Goal: Information Seeking & Learning: Check status

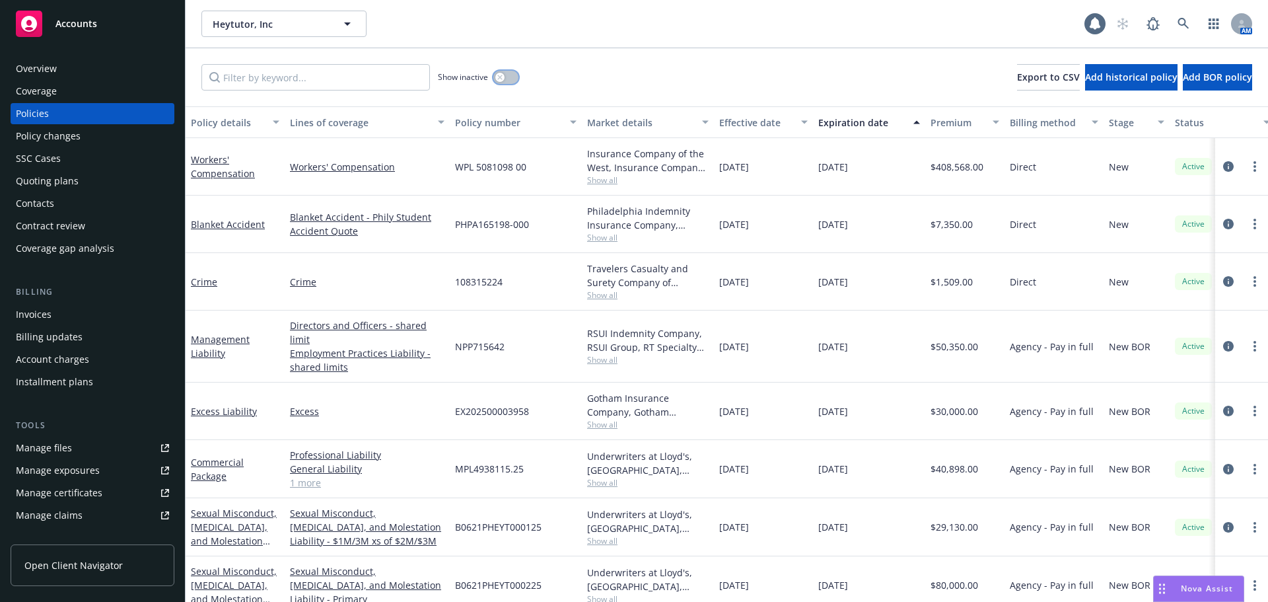
click at [507, 75] on button "button" at bounding box center [505, 77] width 25 height 13
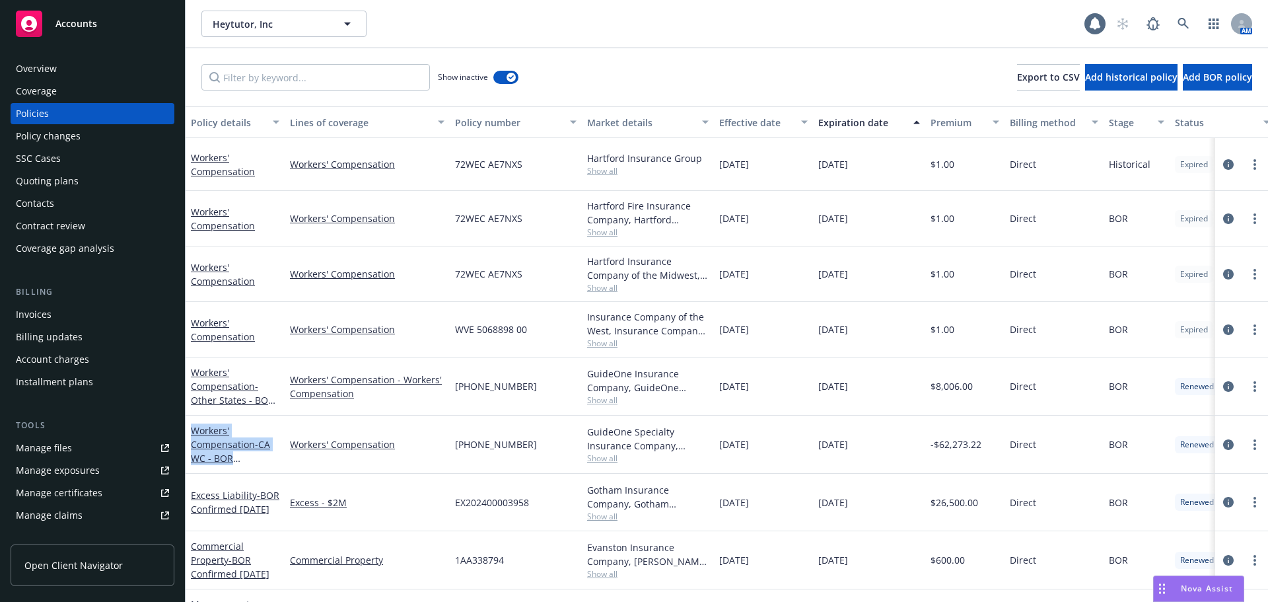
drag, startPoint x: 254, startPoint y: 466, endPoint x: 186, endPoint y: 433, distance: 75.6
click at [186, 433] on div "Workers' Compensation - CA WC - BOR Confirmed [DATE]" at bounding box center [235, 445] width 99 height 58
click at [258, 456] on div "Workers' Compensation - CA WC - BOR Confirmed [DATE]" at bounding box center [235, 444] width 89 height 42
click at [228, 446] on link "Workers' Compensation - CA WC - BOR Confirmed [DATE]" at bounding box center [230, 451] width 79 height 54
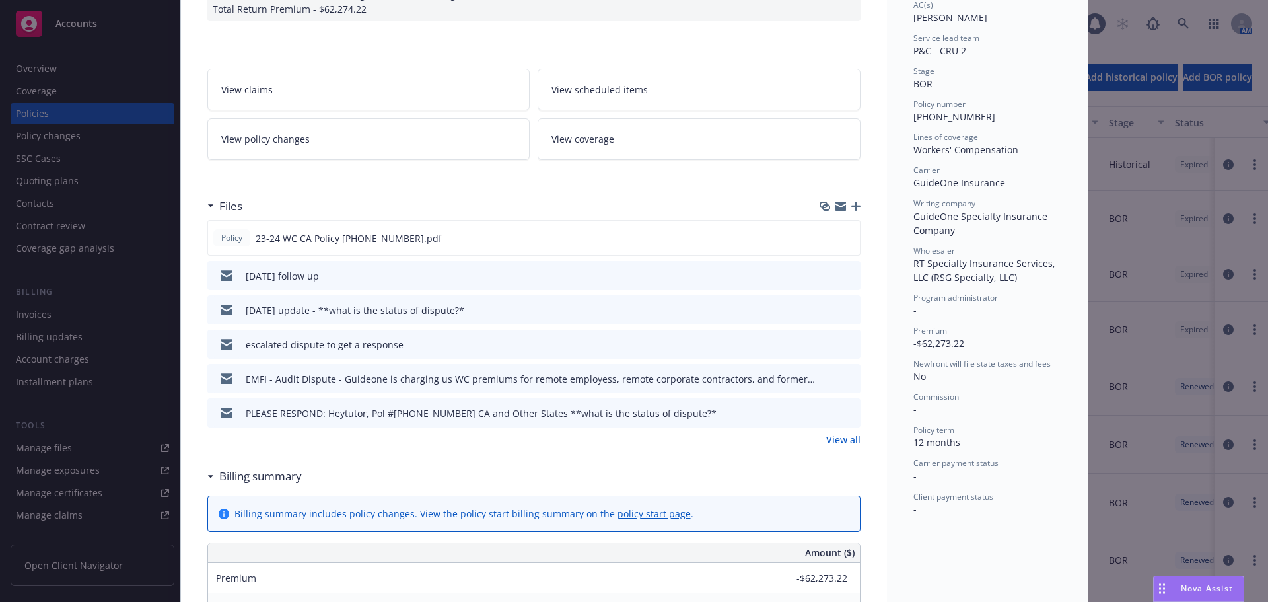
scroll to position [264, 0]
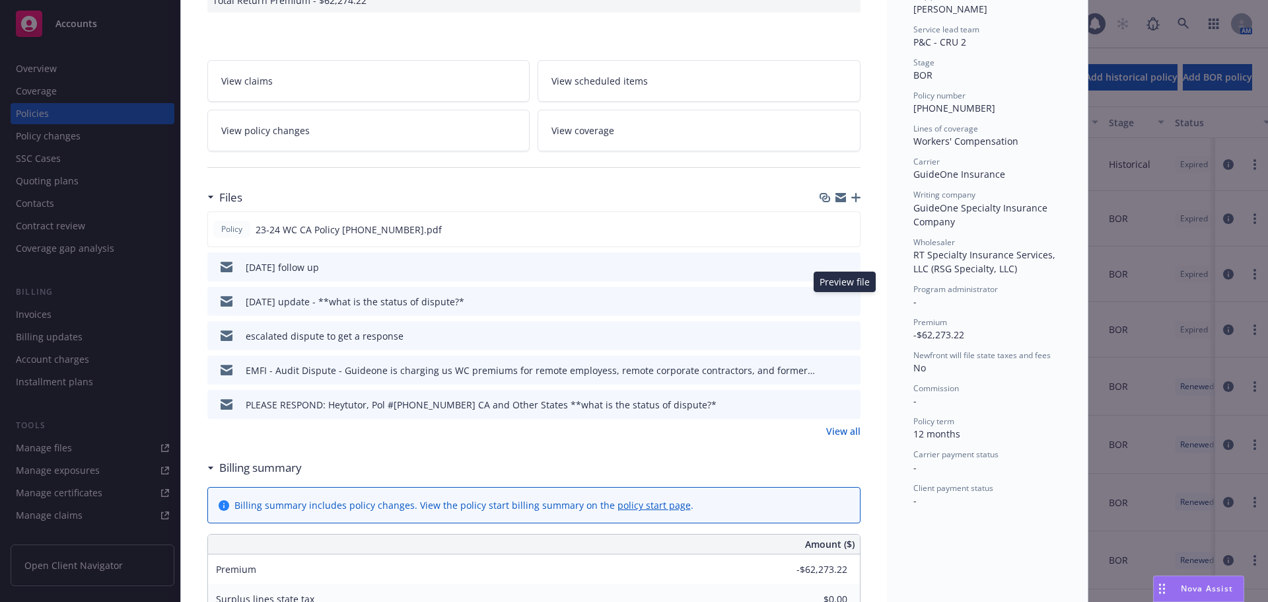
click at [846, 305] on icon "preview file" at bounding box center [848, 300] width 12 height 9
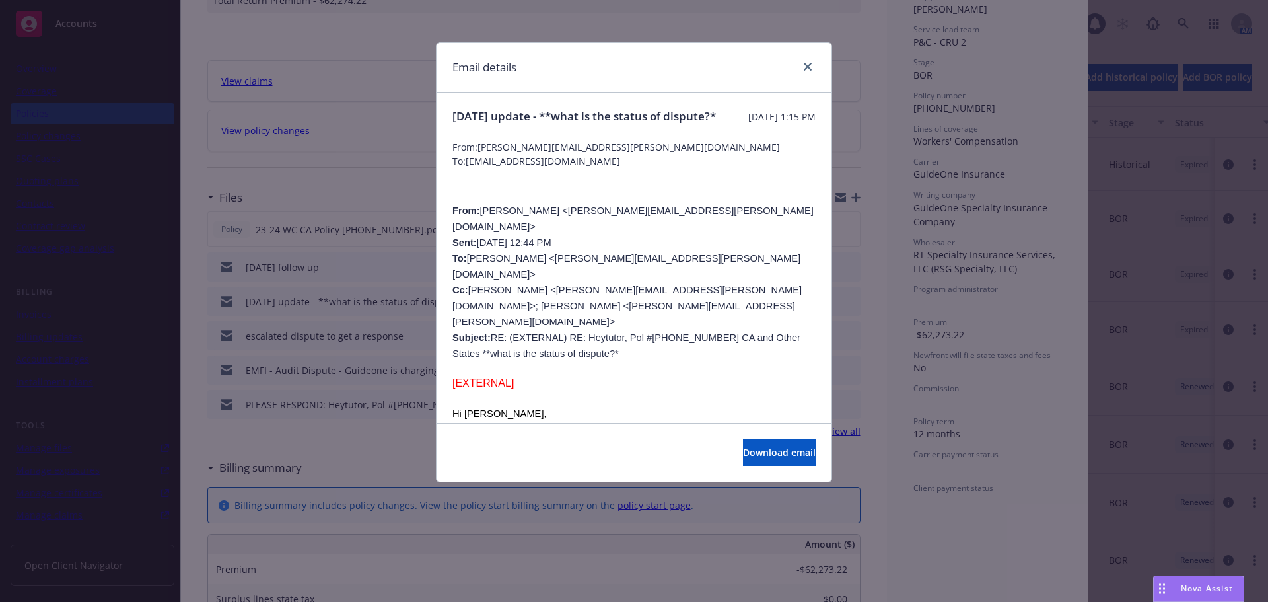
click at [676, 390] on p at bounding box center [634, 398] width 363 height 16
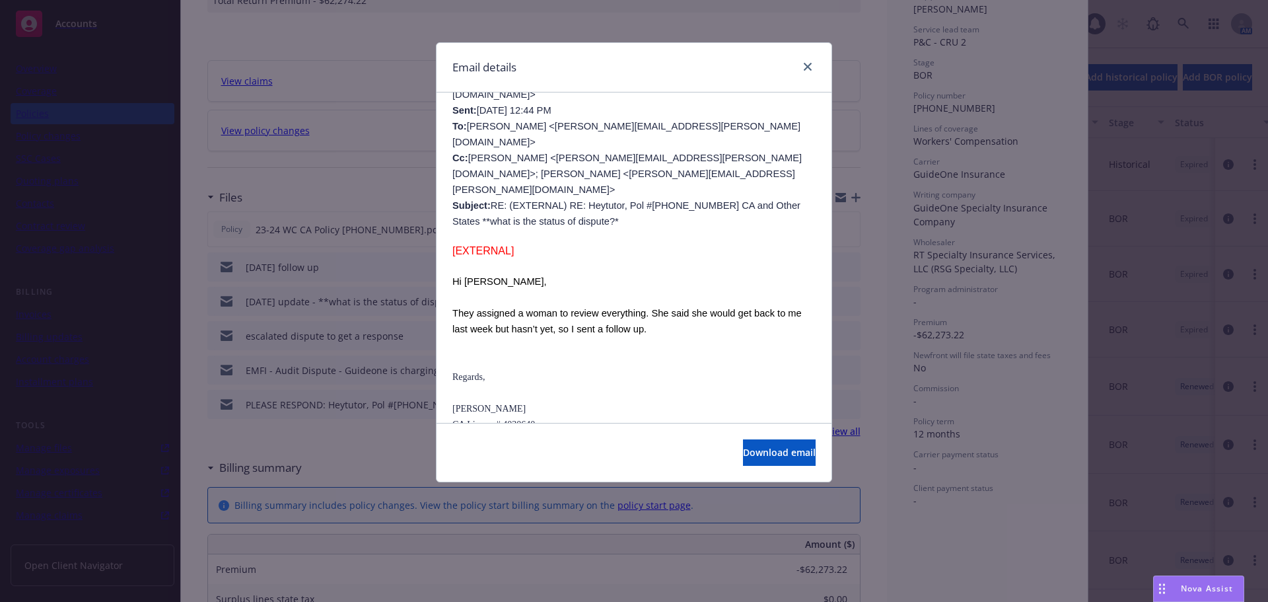
scroll to position [0, 0]
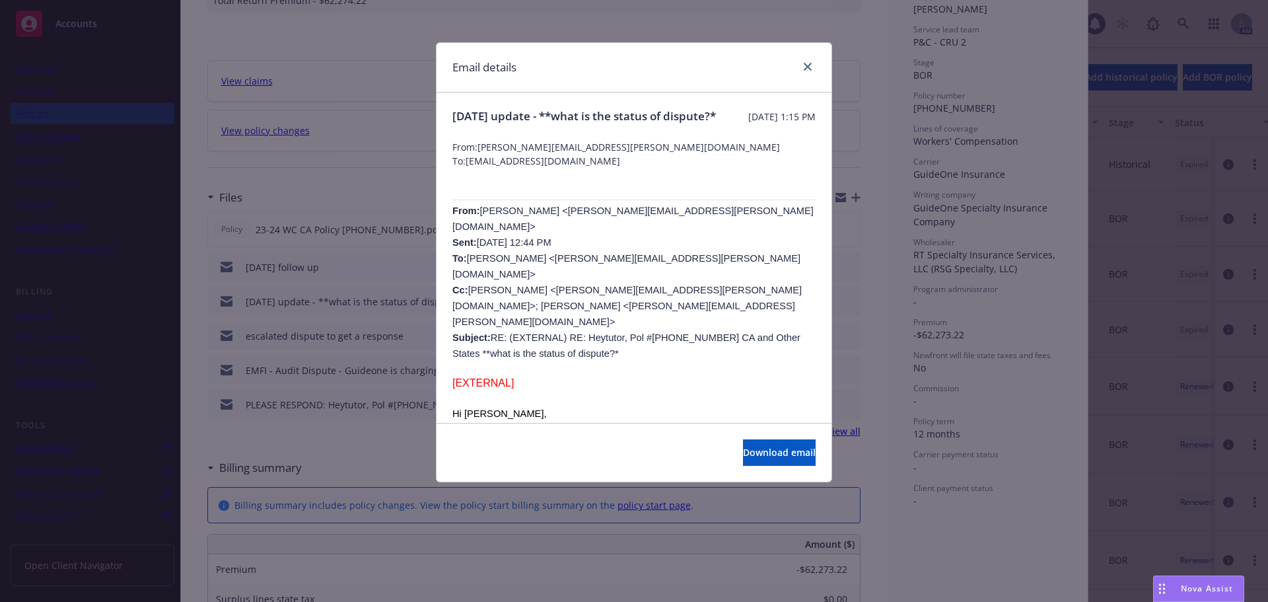
click at [672, 377] on p "[EXTERNAL]" at bounding box center [634, 383] width 363 height 13
click at [647, 377] on p "[EXTERNAL]" at bounding box center [634, 383] width 363 height 13
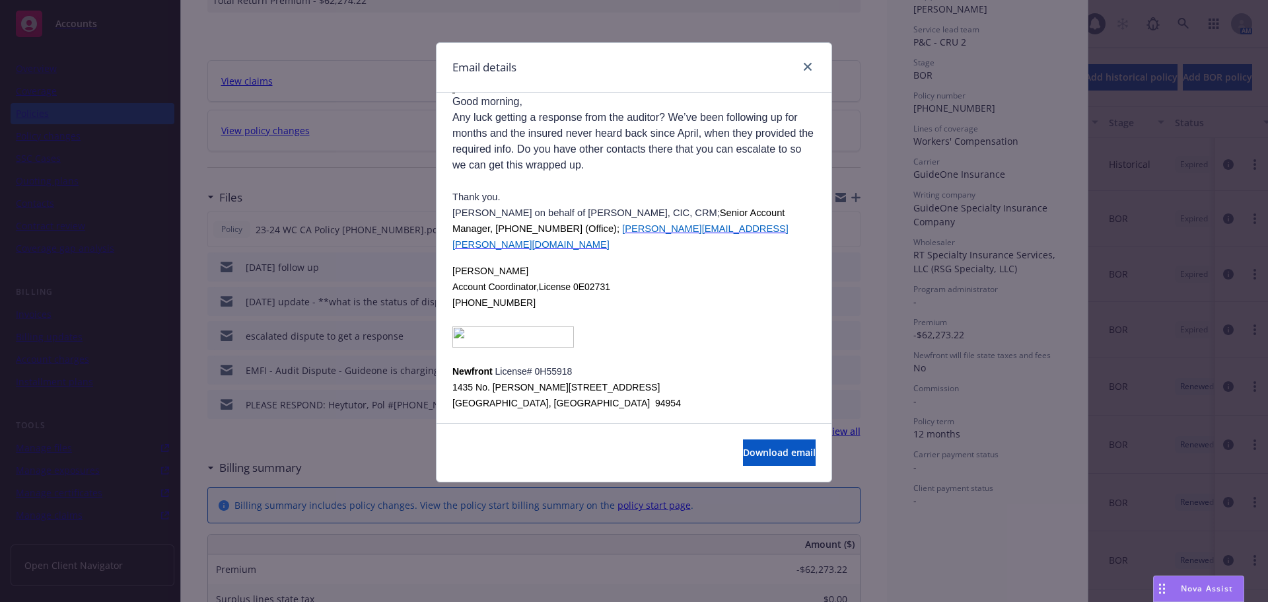
scroll to position [1255, 0]
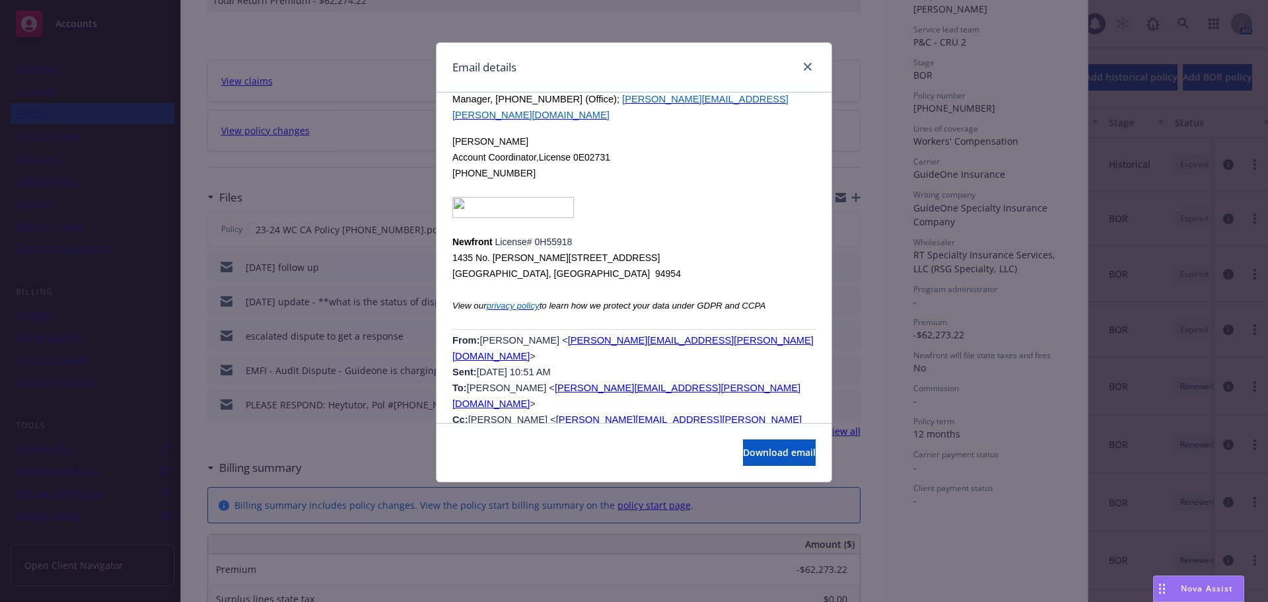
click at [658, 181] on p at bounding box center [634, 189] width 363 height 16
click at [624, 349] on p "From: [PERSON_NAME] < [PERSON_NAME][EMAIL_ADDRESS][PERSON_NAME][DOMAIN_NAME] > …" at bounding box center [634, 411] width 363 height 159
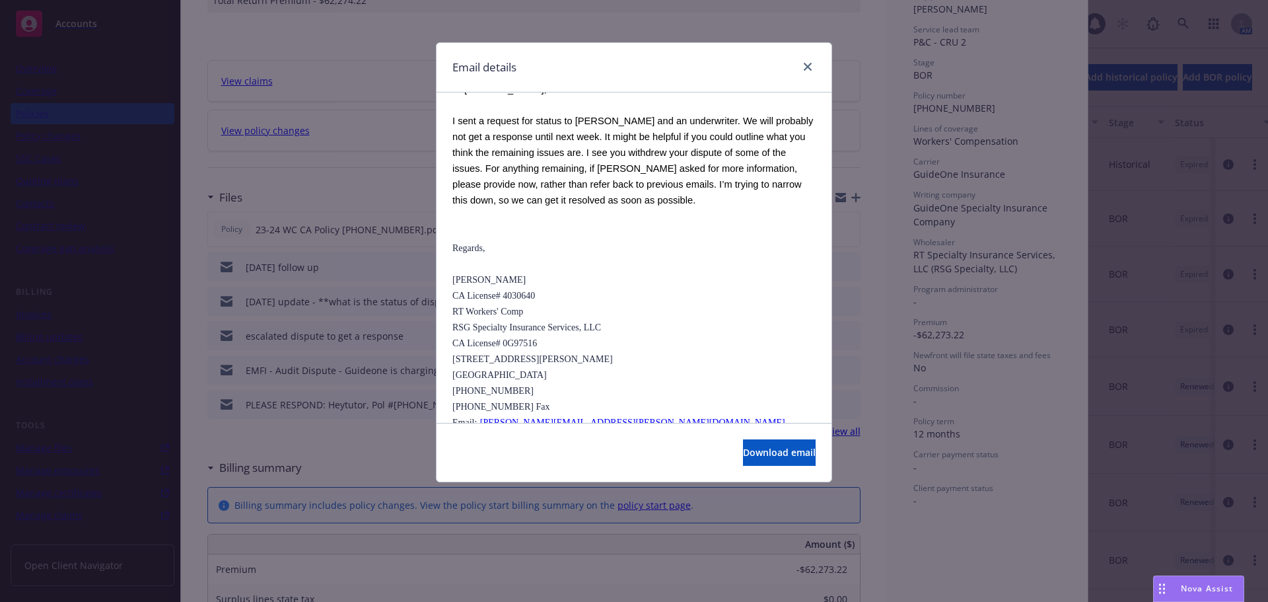
scroll to position [2378, 0]
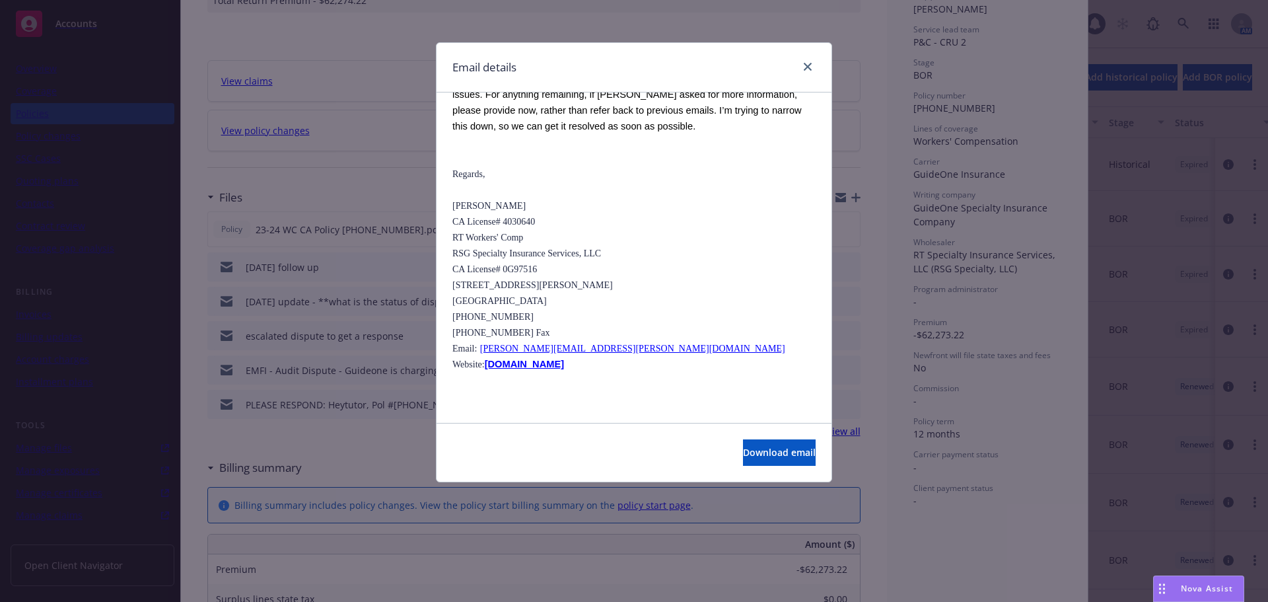
drag, startPoint x: 515, startPoint y: 333, endPoint x: 531, endPoint y: 353, distance: 26.3
click at [519, 483] on p at bounding box center [634, 491] width 363 height 16
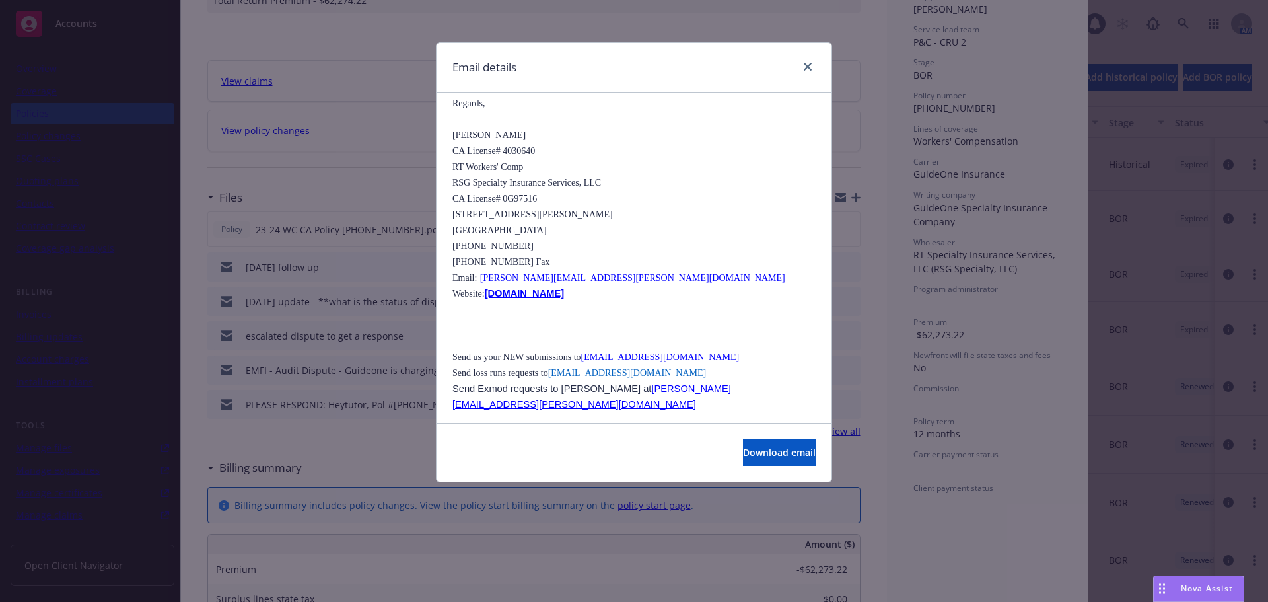
scroll to position [2510, 0]
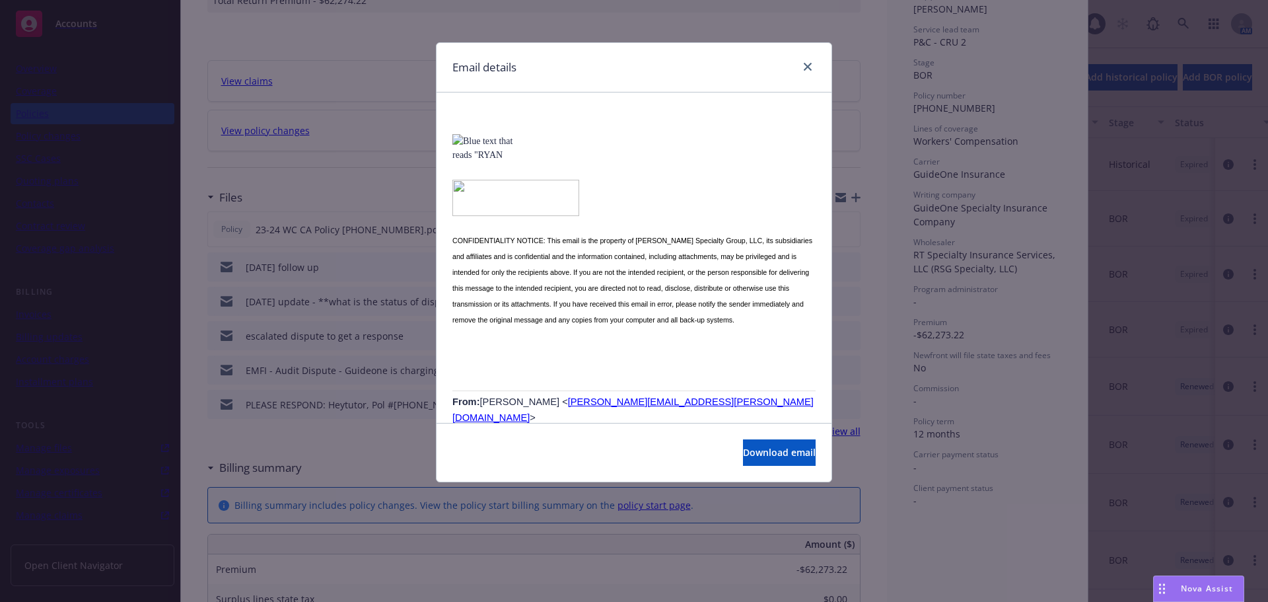
click at [651, 396] on span "[PERSON_NAME] < [PERSON_NAME][EMAIL_ADDRESS][PERSON_NAME][DOMAIN_NAME] > Sent: …" at bounding box center [634, 480] width 363 height 169
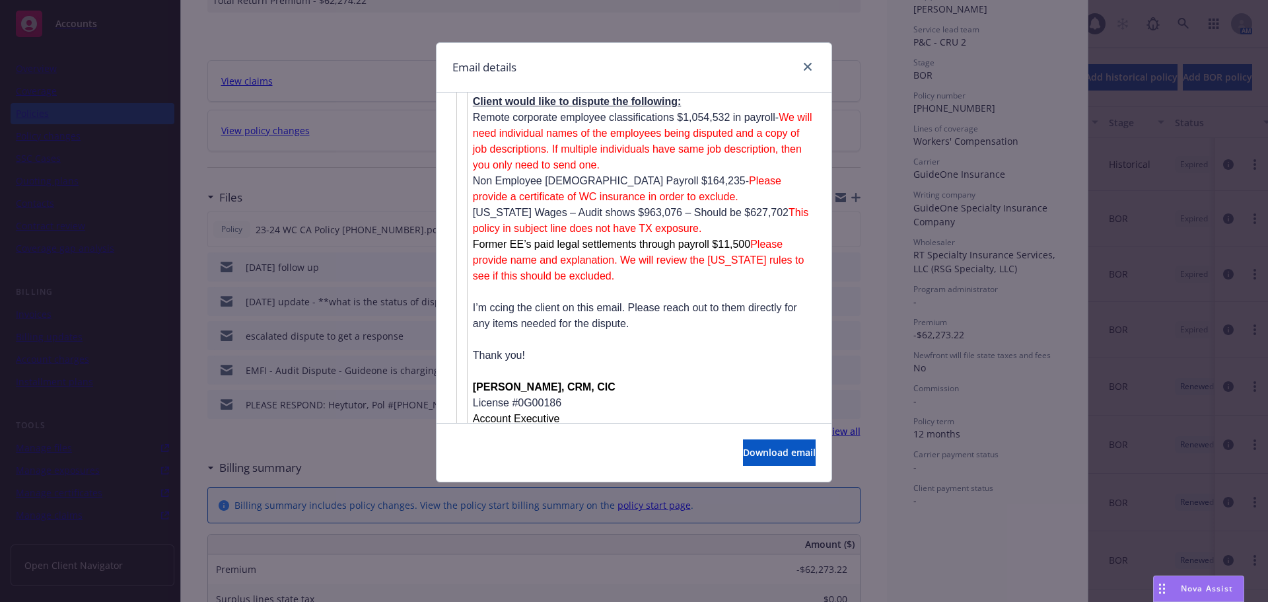
scroll to position [7366, 0]
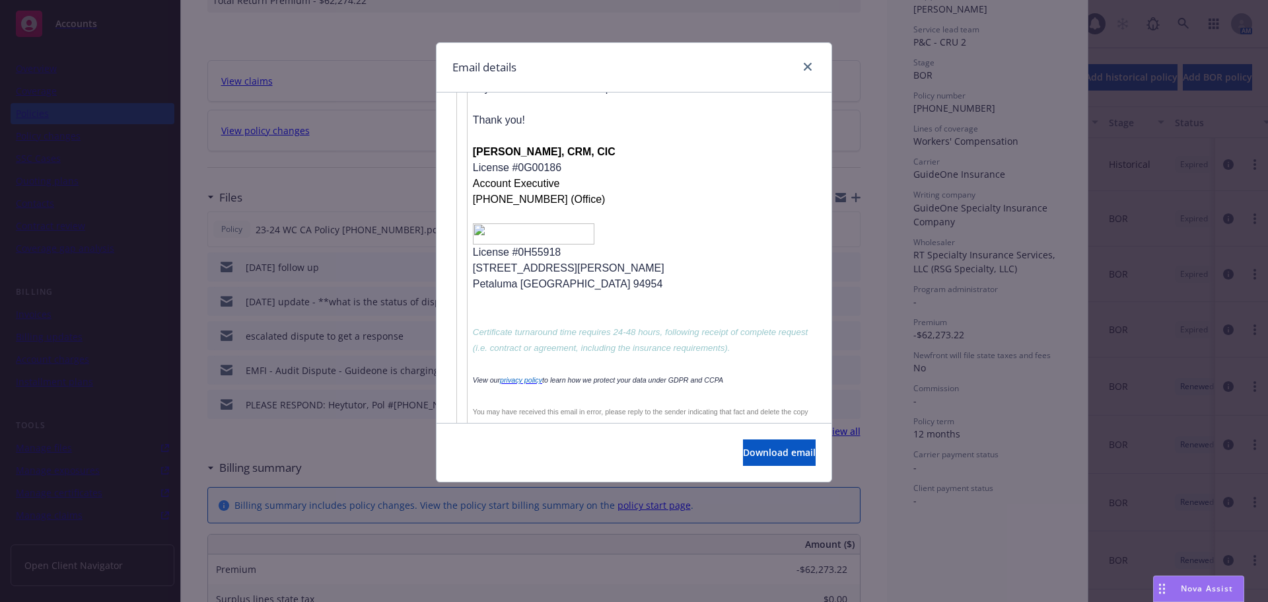
scroll to position [7300, 0]
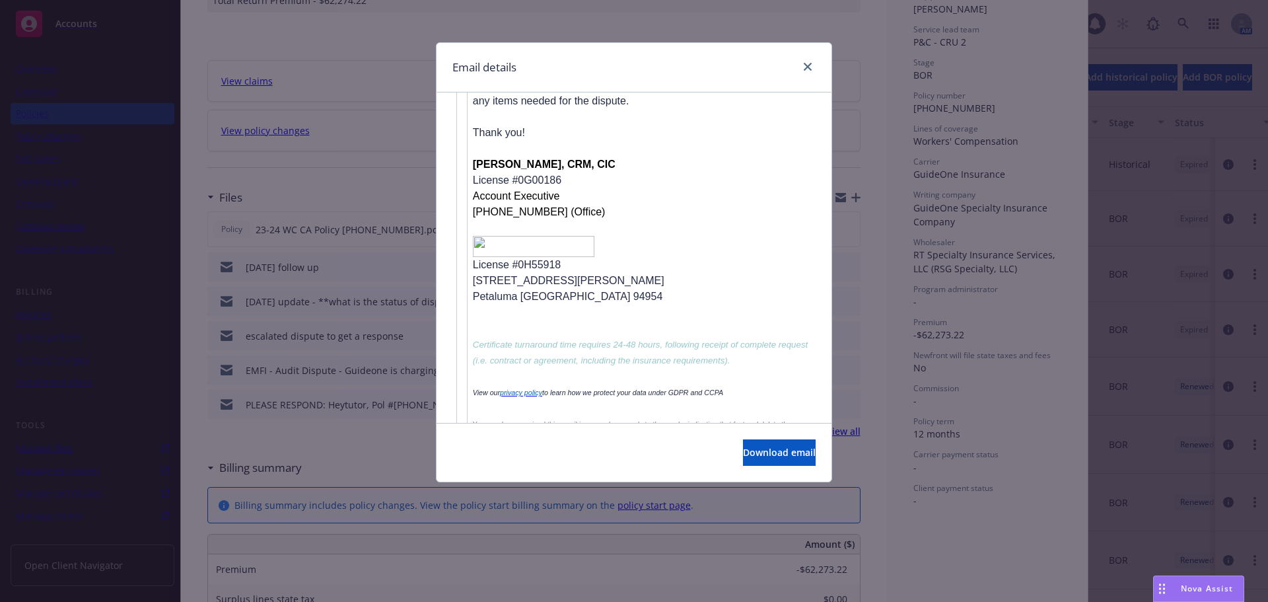
drag, startPoint x: 790, startPoint y: 188, endPoint x: 774, endPoint y: 190, distance: 16.1
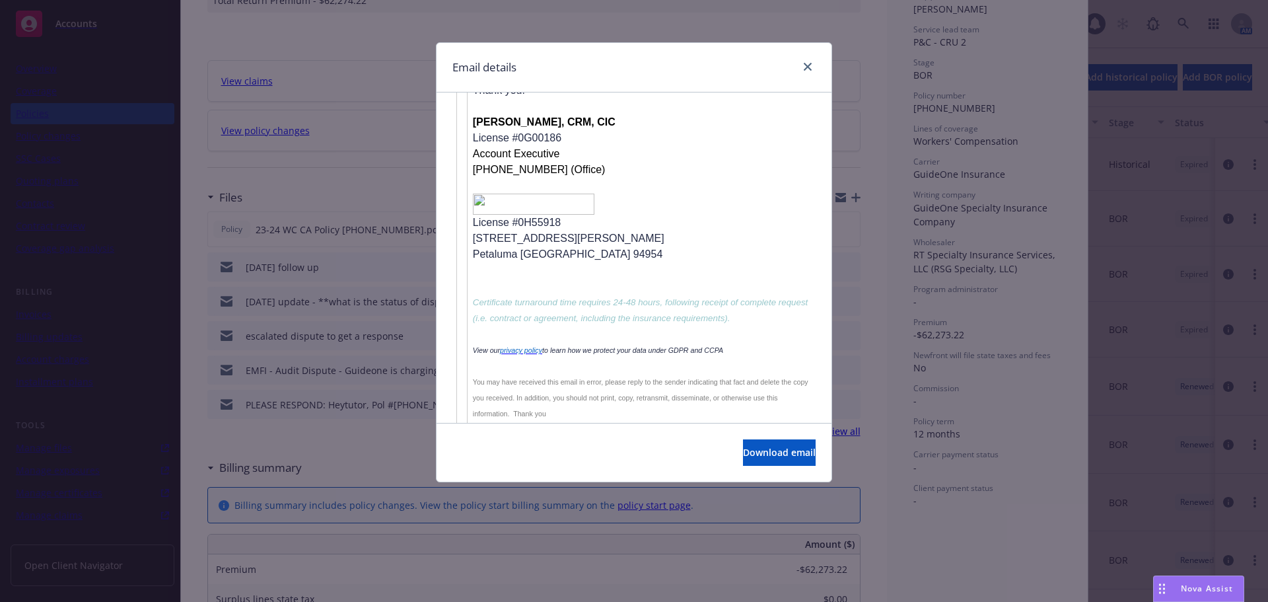
scroll to position [7366, 0]
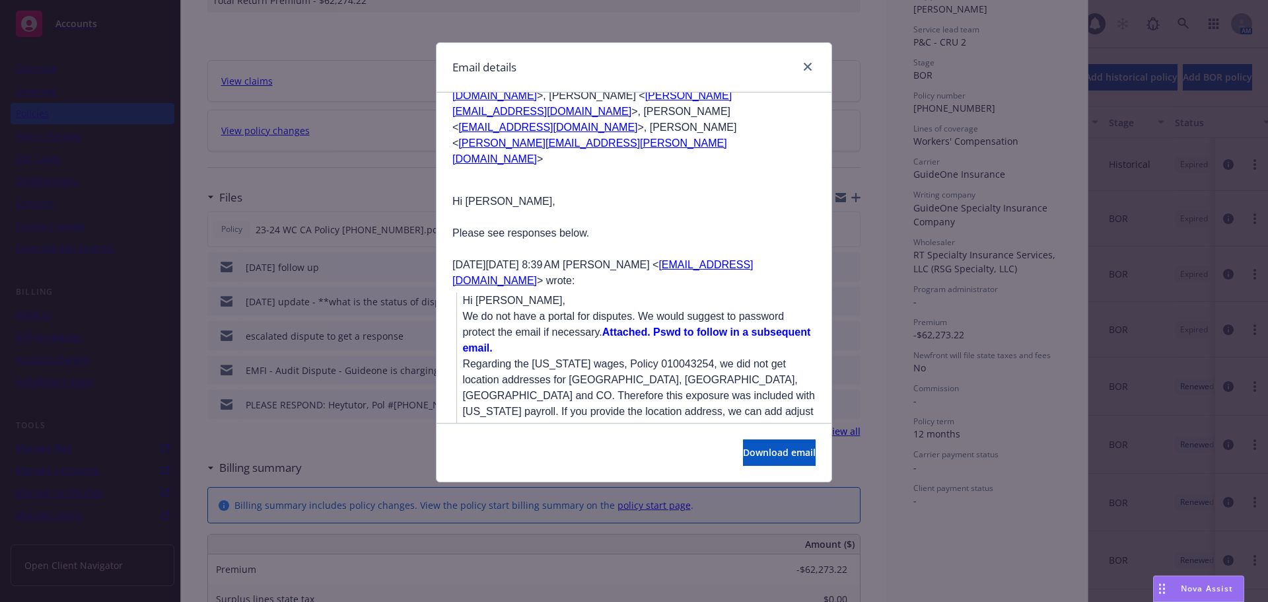
scroll to position [4707, 0]
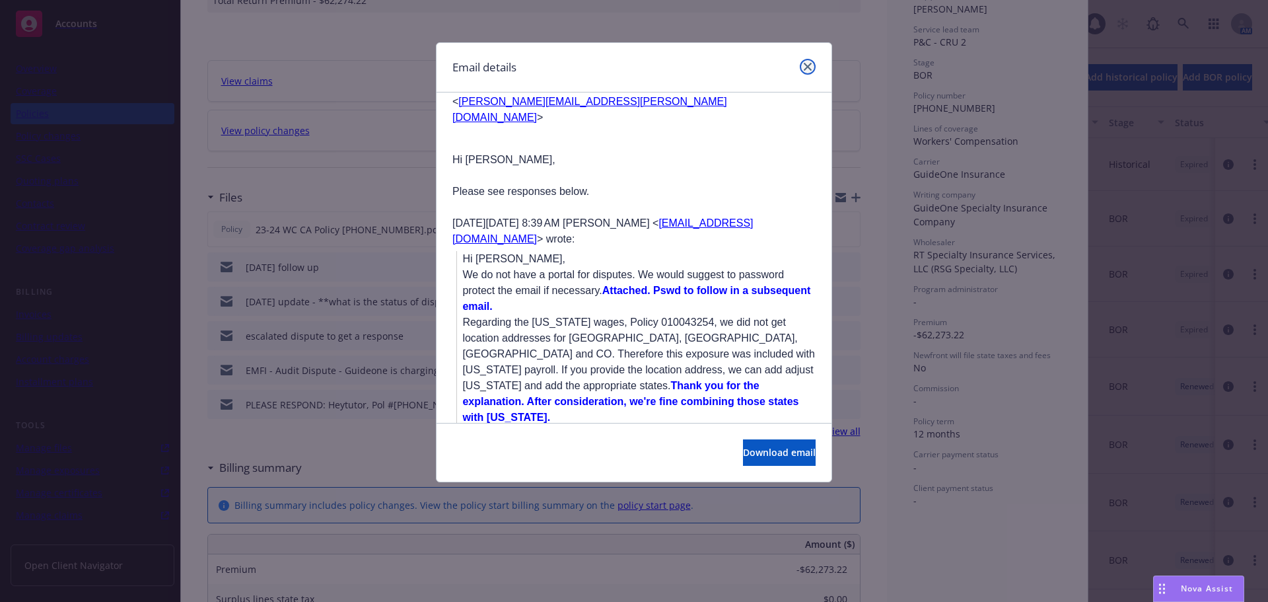
click at [804, 73] on link "close" at bounding box center [808, 67] width 16 height 16
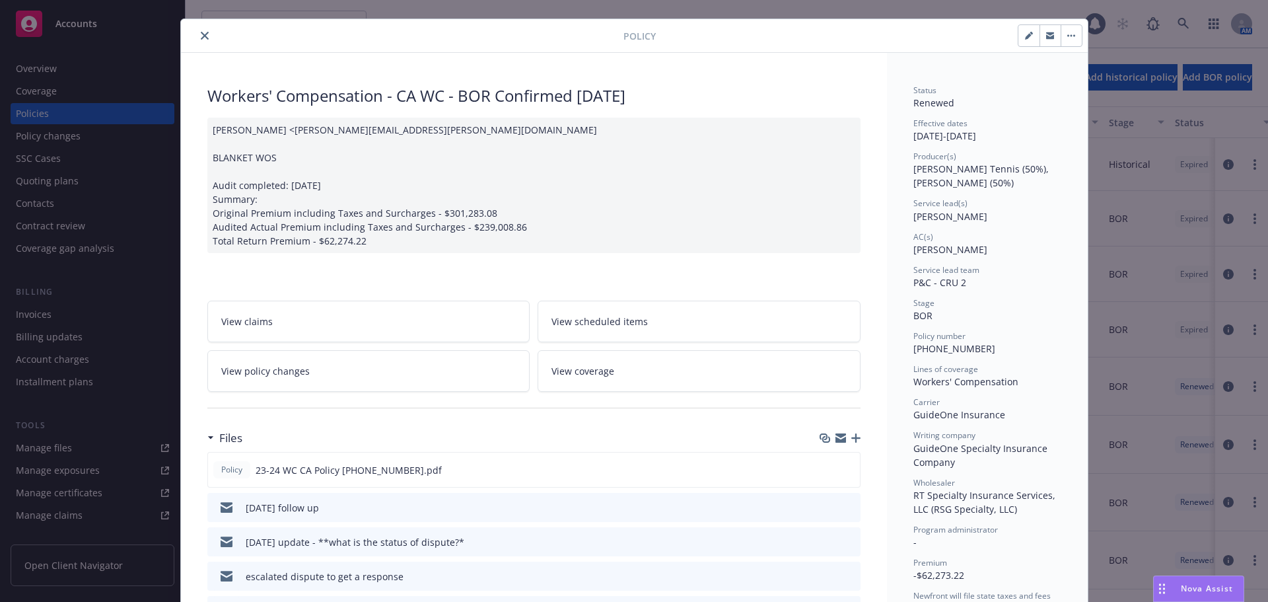
scroll to position [0, 0]
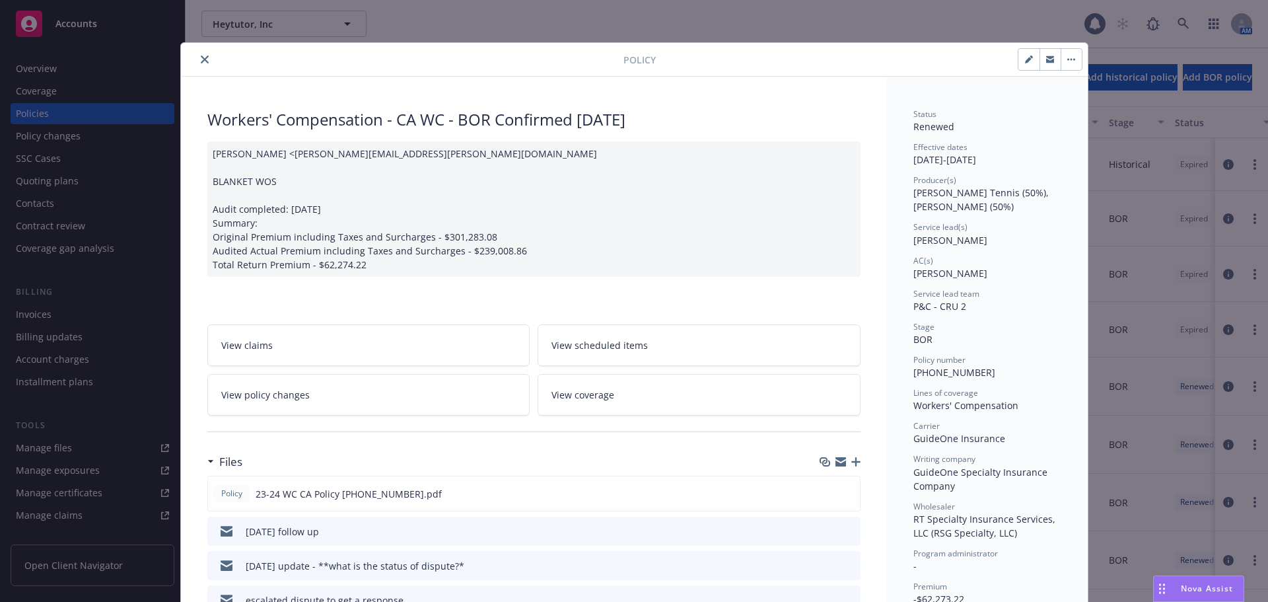
click at [201, 59] on icon "close" at bounding box center [205, 59] width 8 height 8
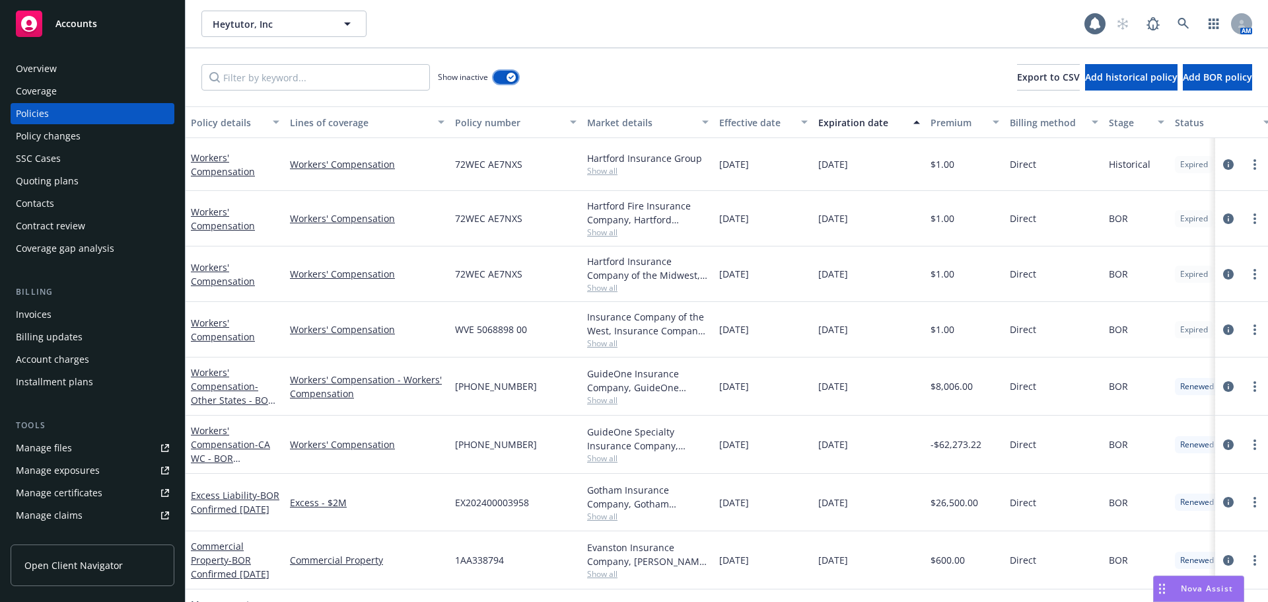
click at [515, 78] on div "button" at bounding box center [511, 77] width 9 height 9
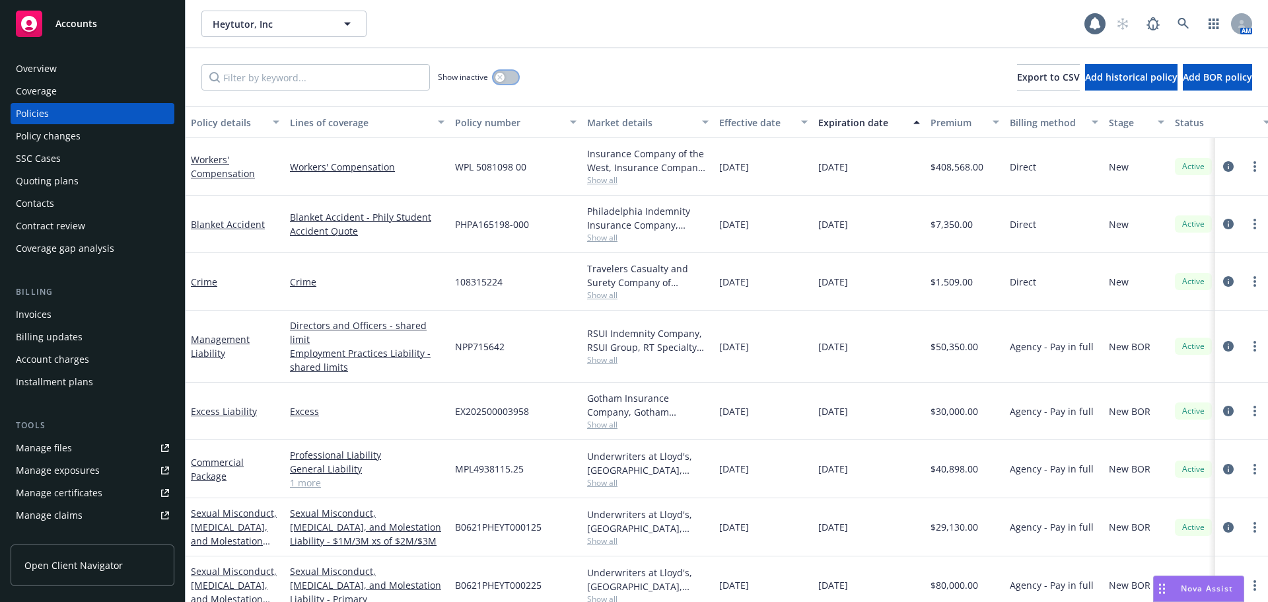
click at [515, 77] on button "button" at bounding box center [505, 77] width 25 height 13
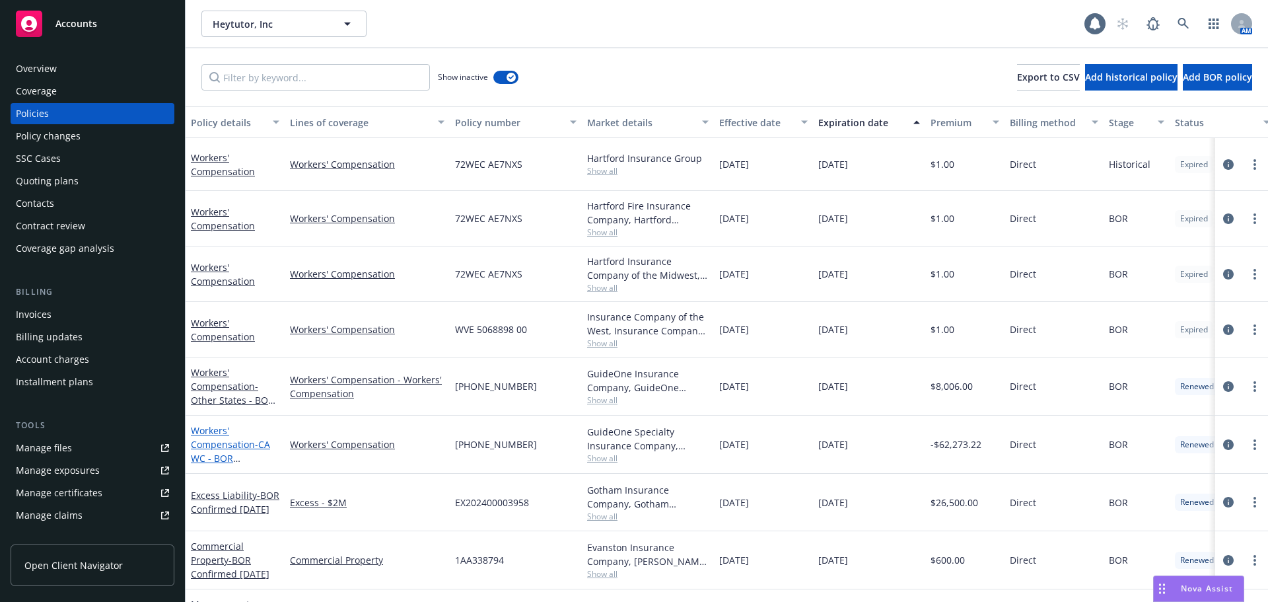
click at [215, 445] on link "Workers' Compensation - CA WC - BOR Confirmed [DATE]" at bounding box center [230, 451] width 79 height 54
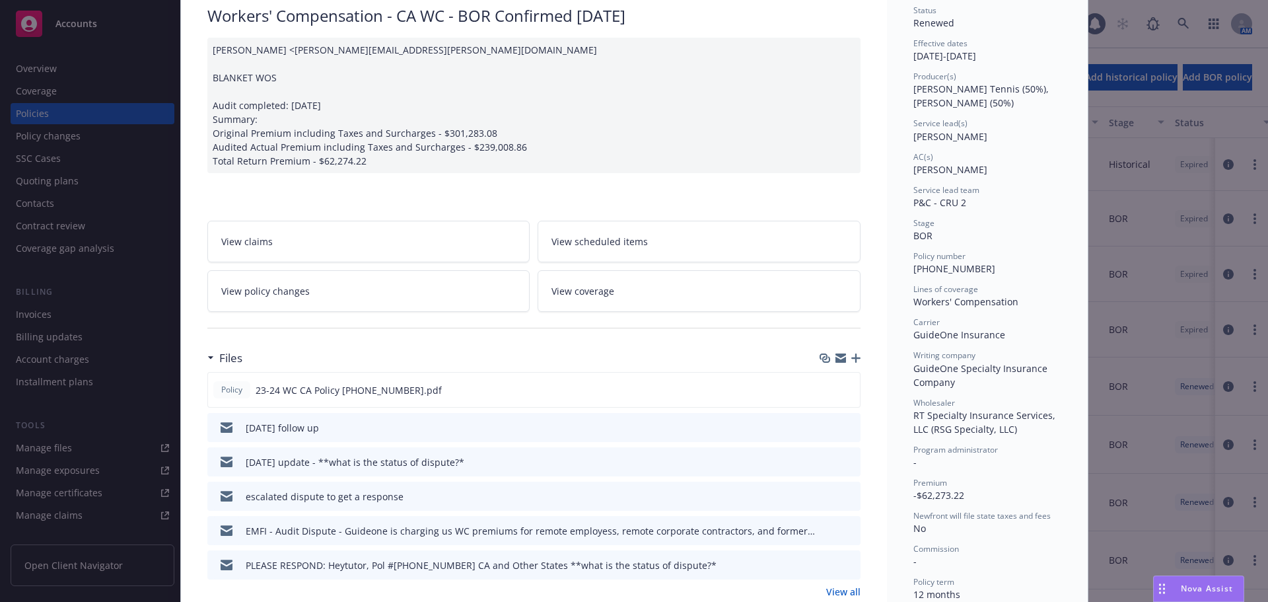
scroll to position [304, 0]
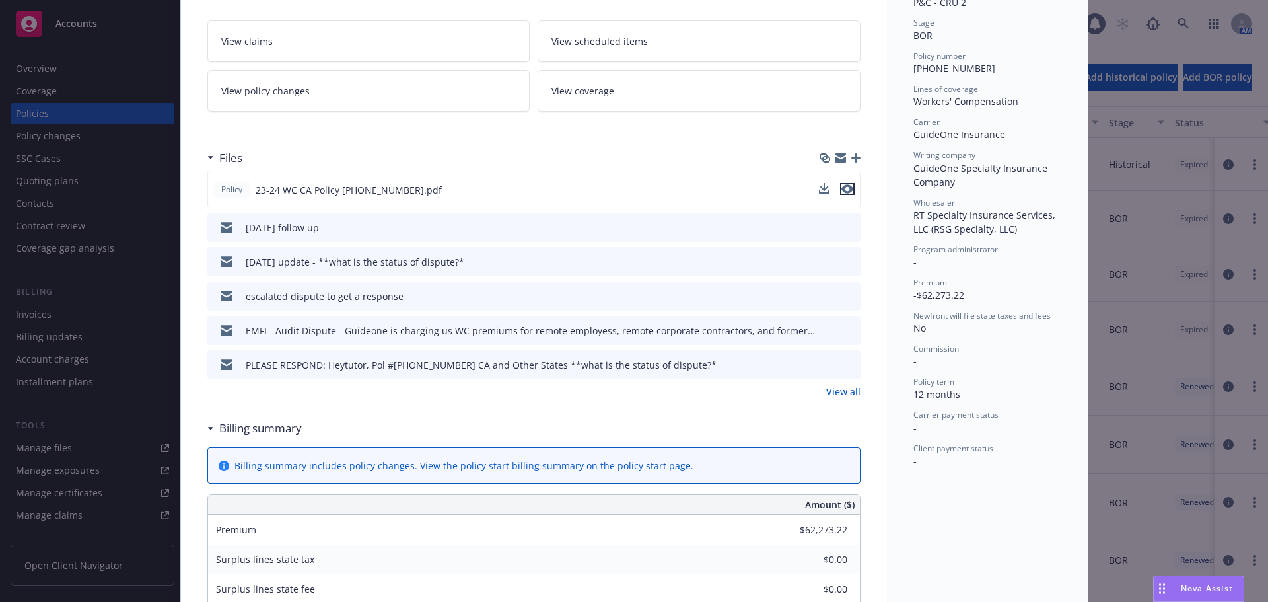
click at [845, 190] on icon "preview file" at bounding box center [848, 188] width 12 height 9
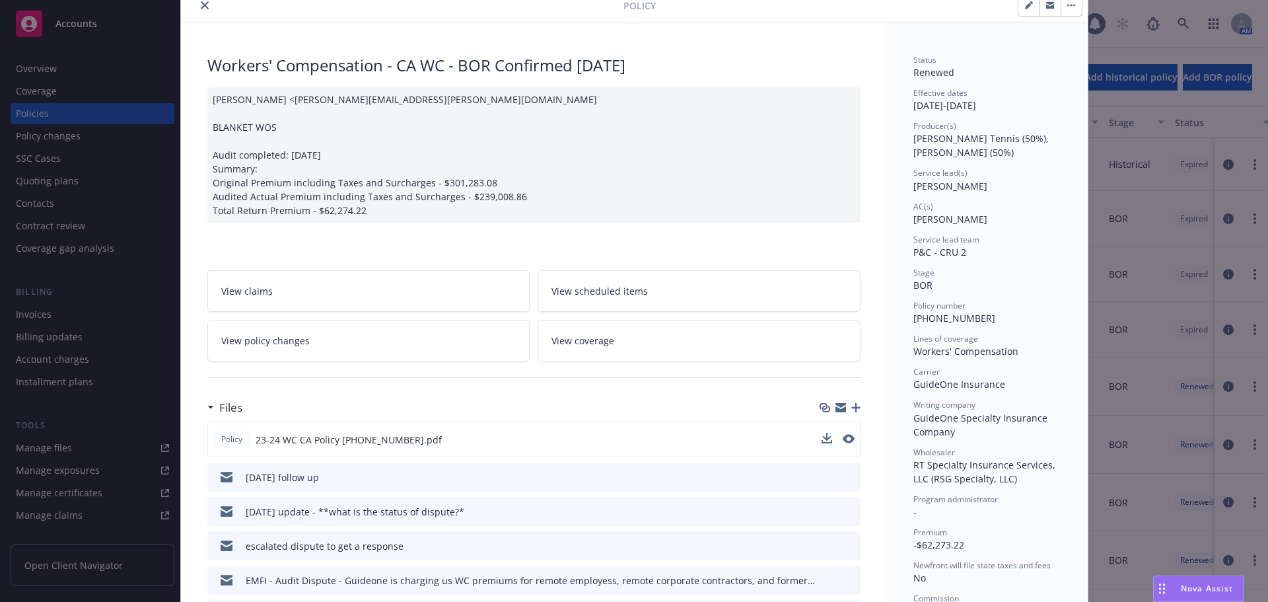
scroll to position [0, 0]
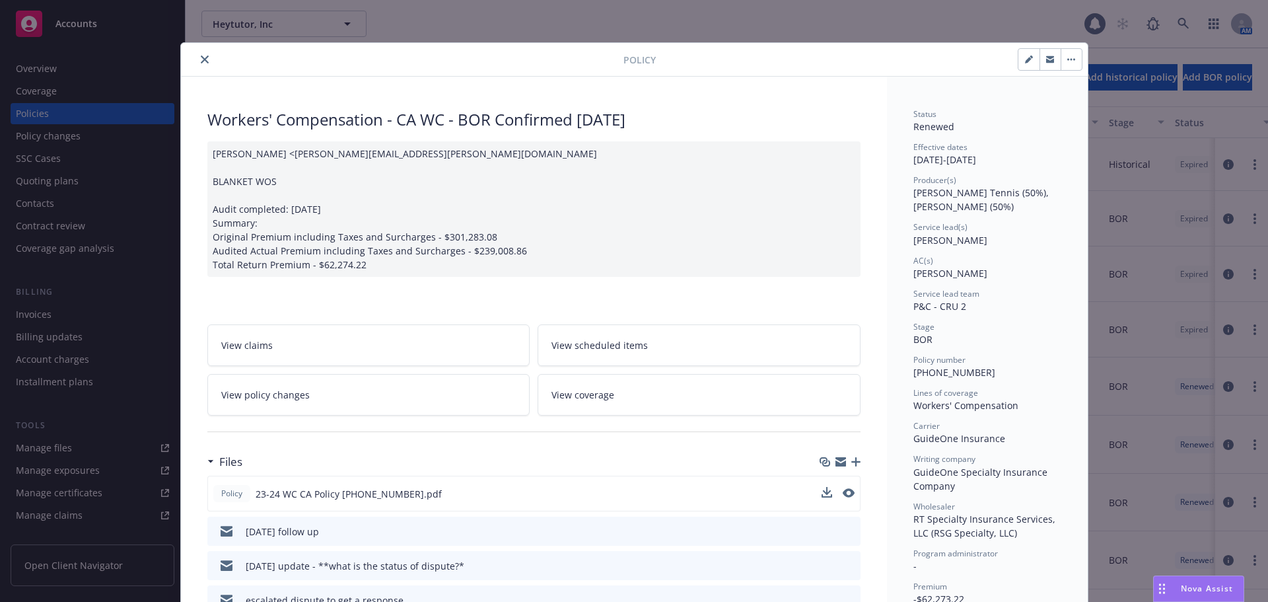
click at [199, 63] on button "close" at bounding box center [205, 60] width 16 height 16
